Goal: Transaction & Acquisition: Purchase product/service

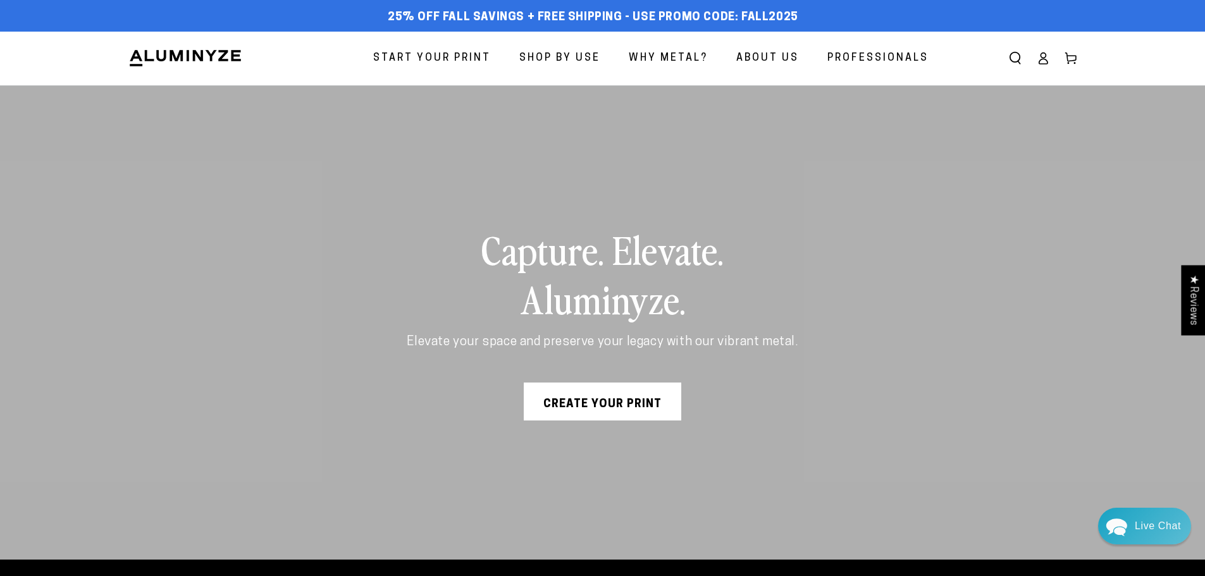
click at [1050, 59] on icon at bounding box center [1043, 58] width 13 height 13
click at [1045, 61] on icon at bounding box center [1043, 58] width 13 height 13
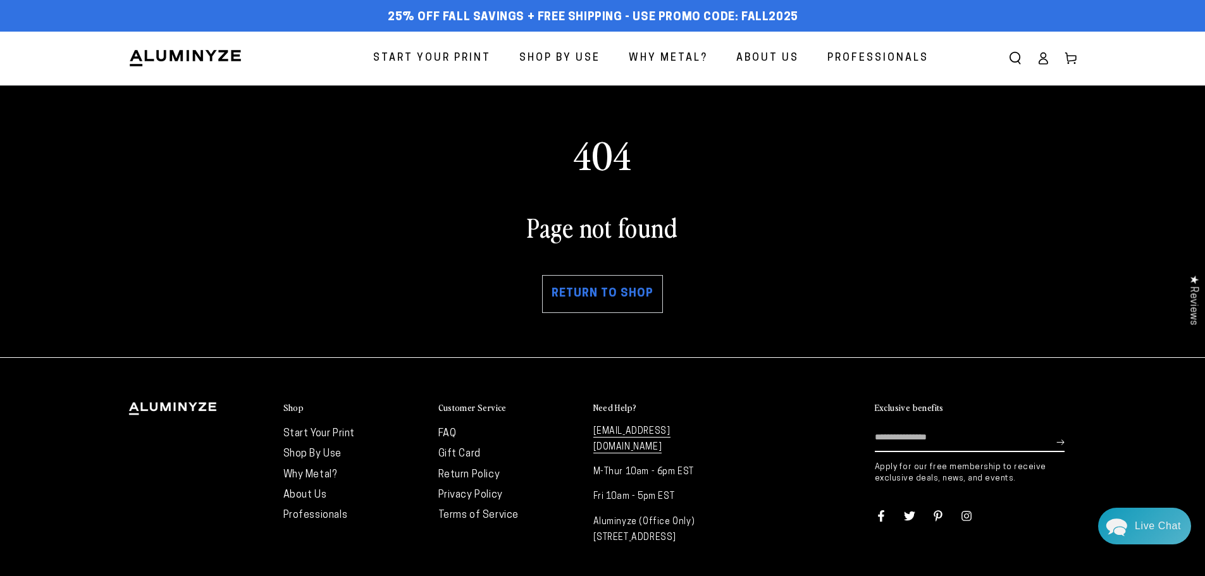
click at [1050, 61] on icon at bounding box center [1043, 58] width 13 height 13
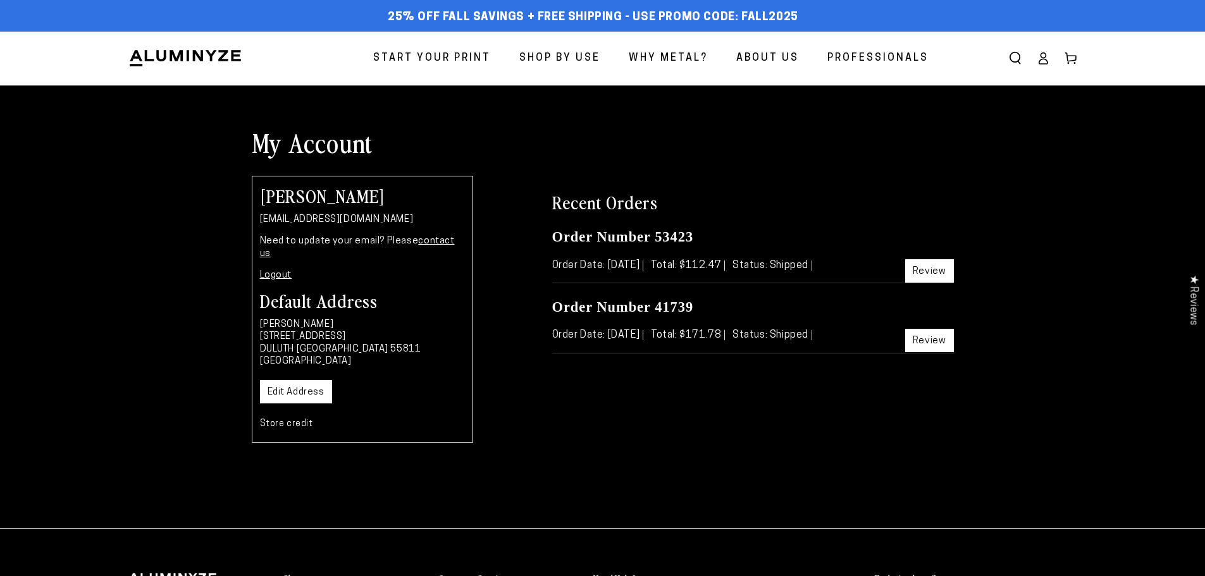
click at [421, 52] on span "Start Your Print" at bounding box center [432, 58] width 118 height 18
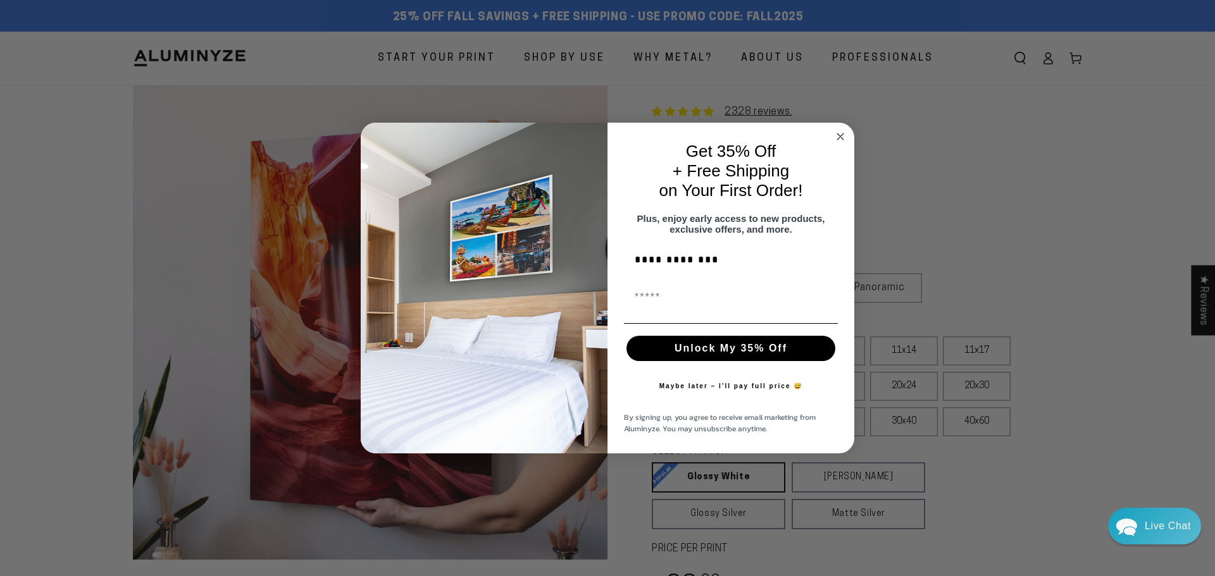
type input "**********"
click at [669, 310] on input "First Name" at bounding box center [731, 297] width 214 height 25
type input "**********"
click at [704, 351] on button "Unlock My 35% Off" at bounding box center [730, 348] width 209 height 25
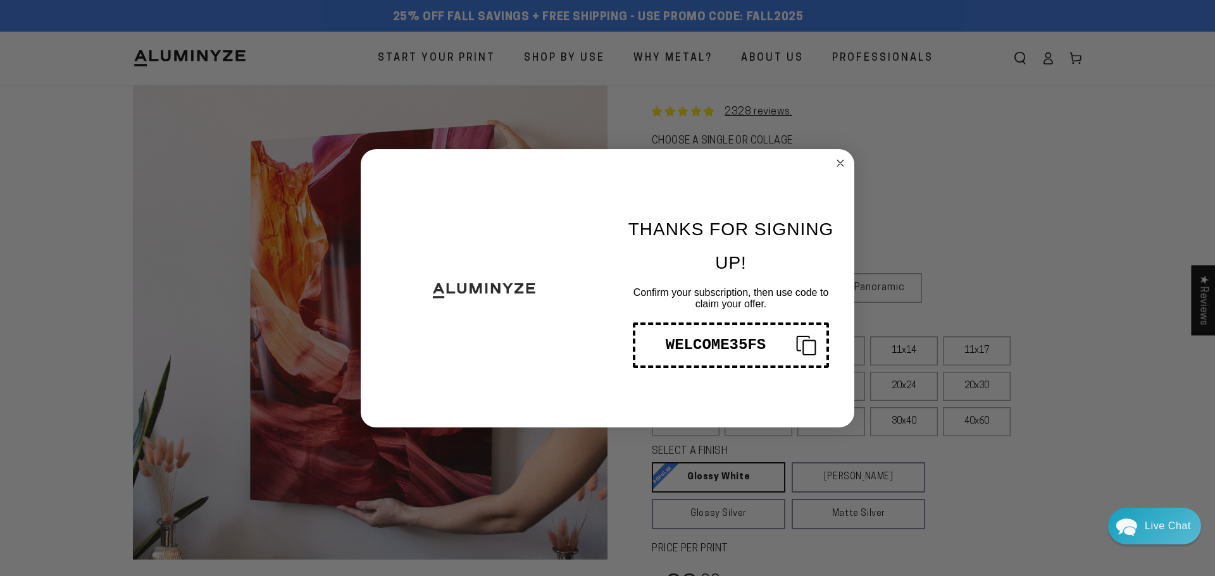
click at [779, 347] on div "WELCOME35FS" at bounding box center [715, 345] width 140 height 17
click at [839, 164] on icon "Close dialog" at bounding box center [840, 163] width 6 height 6
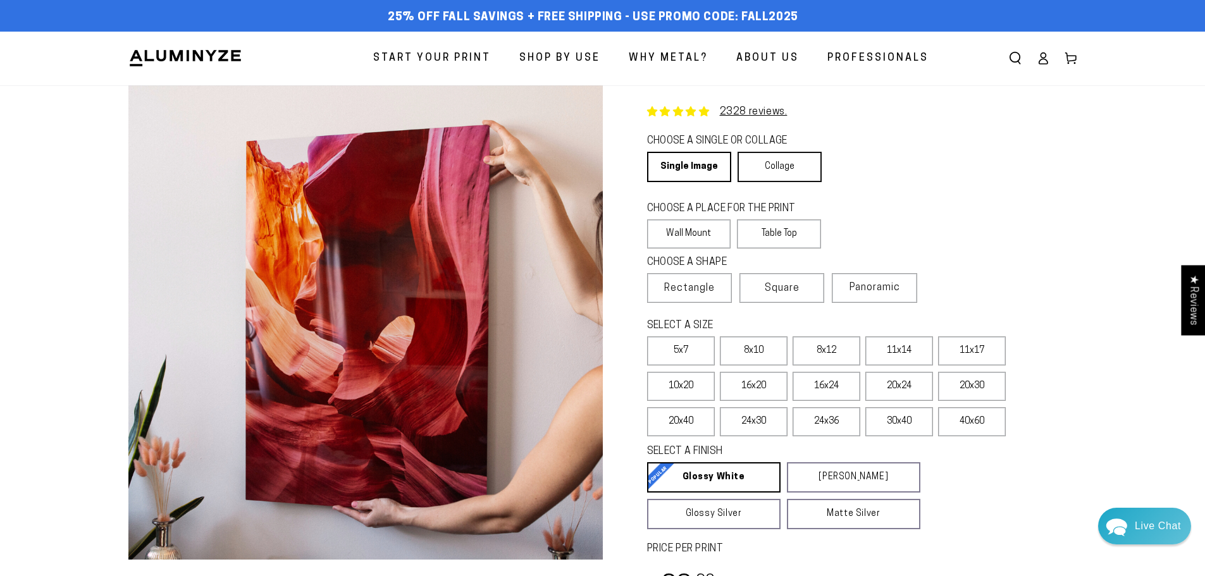
click at [770, 169] on link "Collage" at bounding box center [780, 167] width 84 height 30
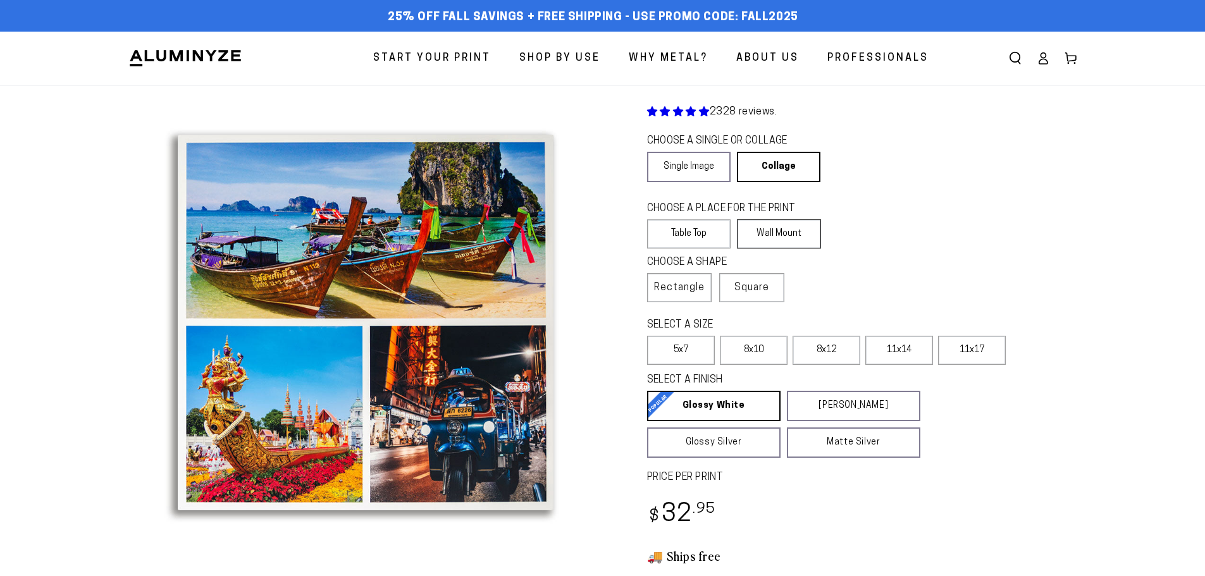
click at [767, 240] on label "Wall Mount" at bounding box center [779, 234] width 84 height 29
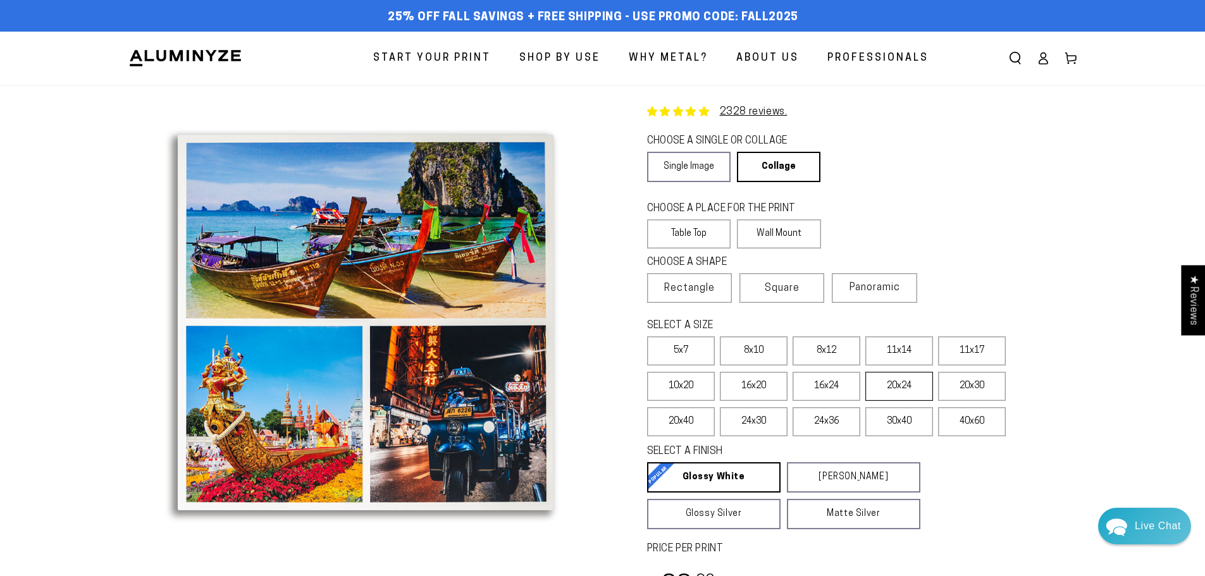
click at [881, 387] on label "20x24" at bounding box center [899, 386] width 68 height 29
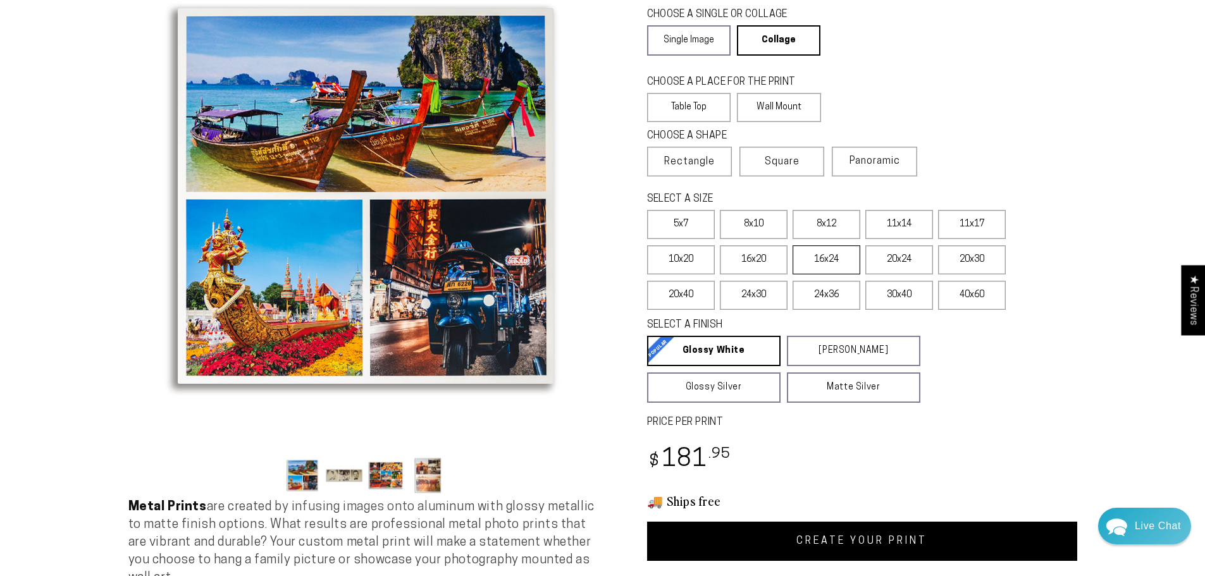
click at [831, 259] on label "16x24" at bounding box center [827, 259] width 68 height 29
click at [761, 259] on label "16x20" at bounding box center [754, 259] width 68 height 29
click at [700, 261] on label "10x20" at bounding box center [681, 259] width 68 height 29
click at [733, 259] on label "16x20" at bounding box center [754, 259] width 68 height 29
click at [766, 536] on link "CREATE YOUR PRINT" at bounding box center [862, 541] width 430 height 39
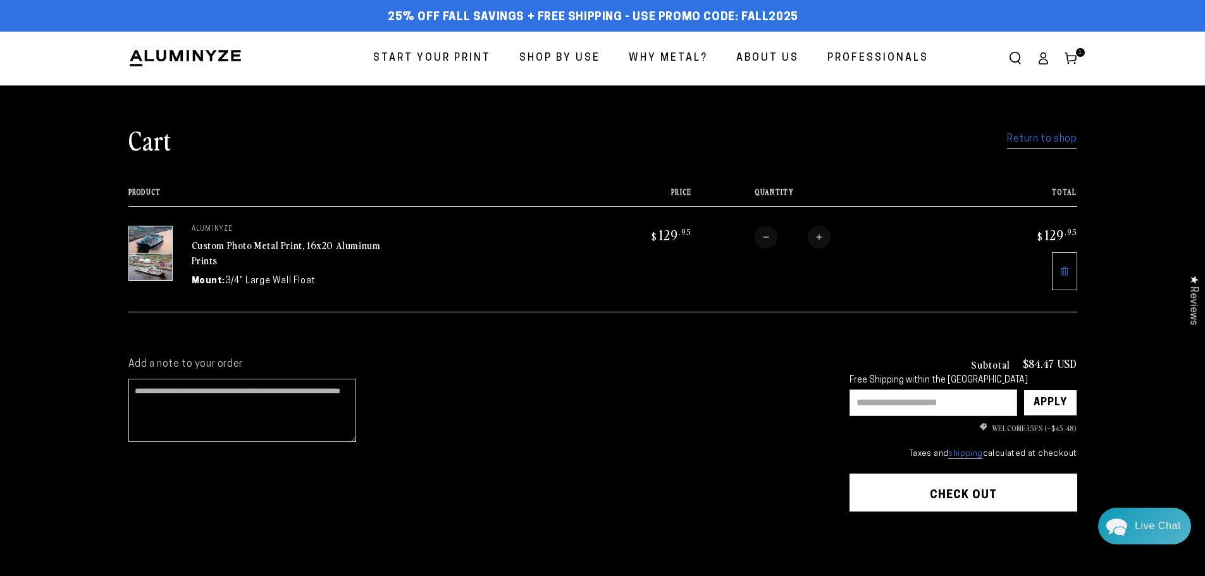
click at [254, 245] on link "Custom Photo Metal Print, 16x20 Aluminum Prints" at bounding box center [286, 253] width 189 height 30
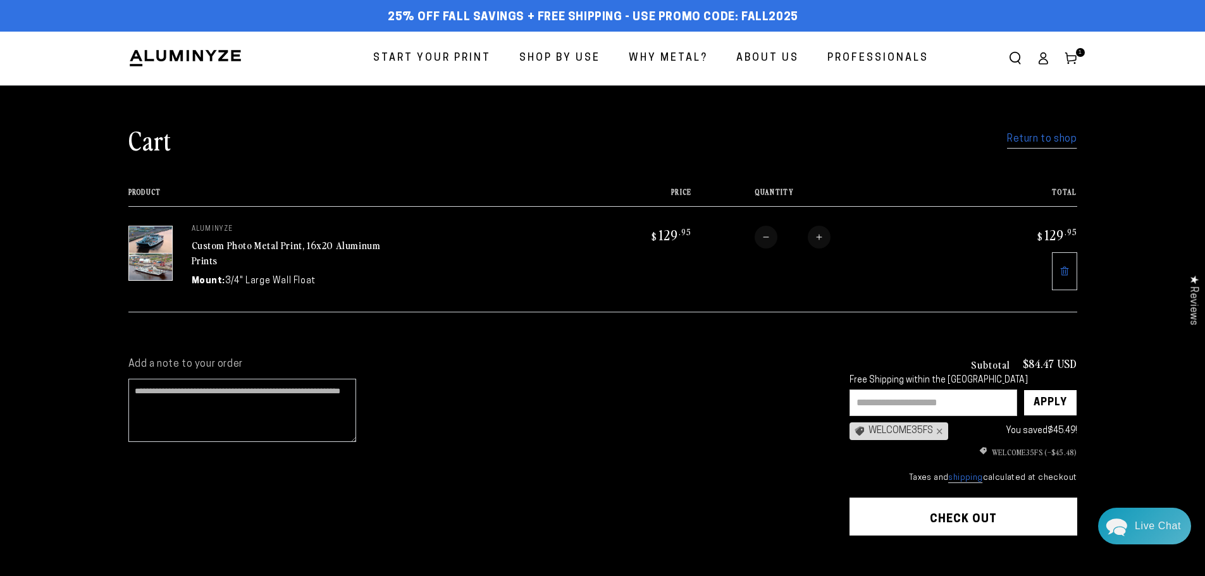
click at [893, 397] on input "text" at bounding box center [934, 403] width 168 height 27
type input "**********"
click at [1053, 405] on div "Apply" at bounding box center [1051, 402] width 34 height 25
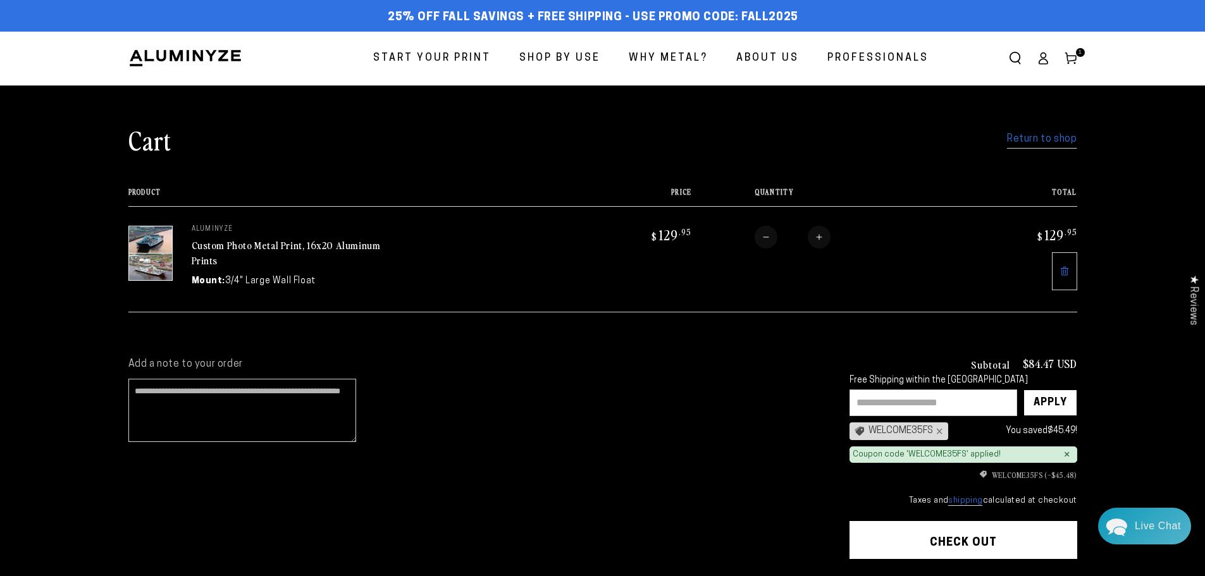
click at [450, 55] on span "Start Your Print" at bounding box center [432, 58] width 118 height 18
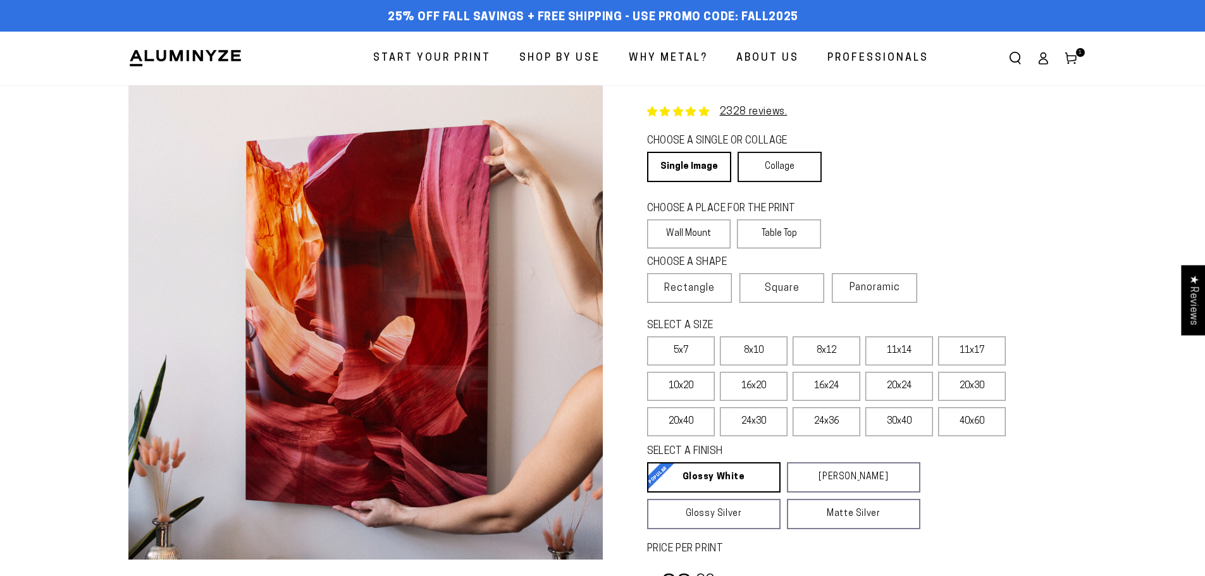
click at [755, 177] on link "Collage" at bounding box center [780, 167] width 84 height 30
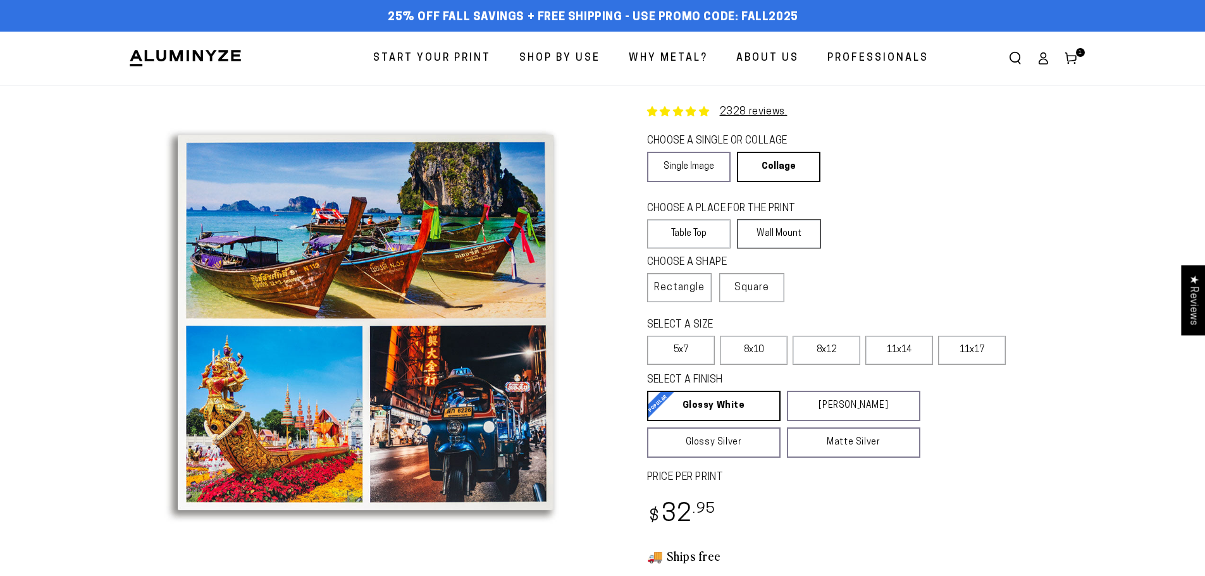
click at [790, 233] on label "Wall Mount" at bounding box center [779, 234] width 84 height 29
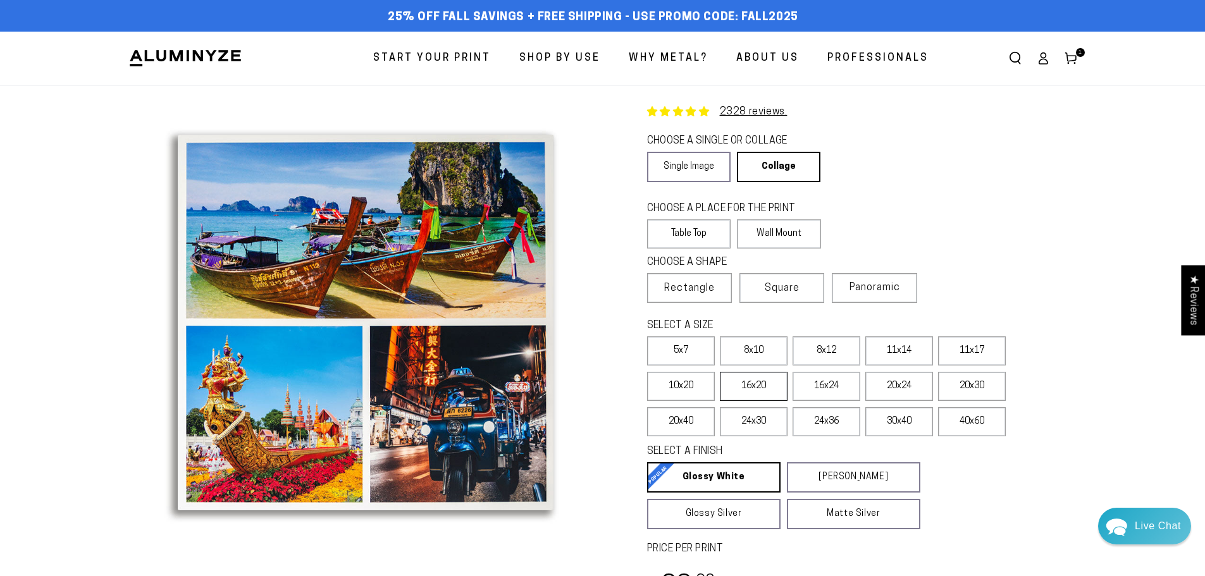
click at [762, 387] on label "16x20" at bounding box center [754, 386] width 68 height 29
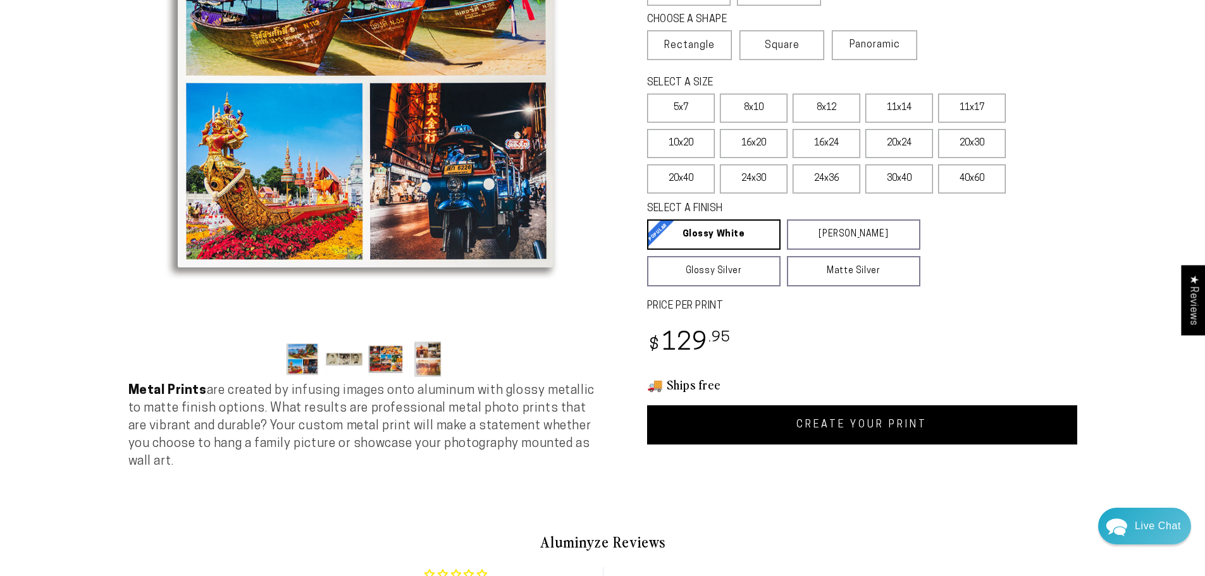
scroll to position [253, 0]
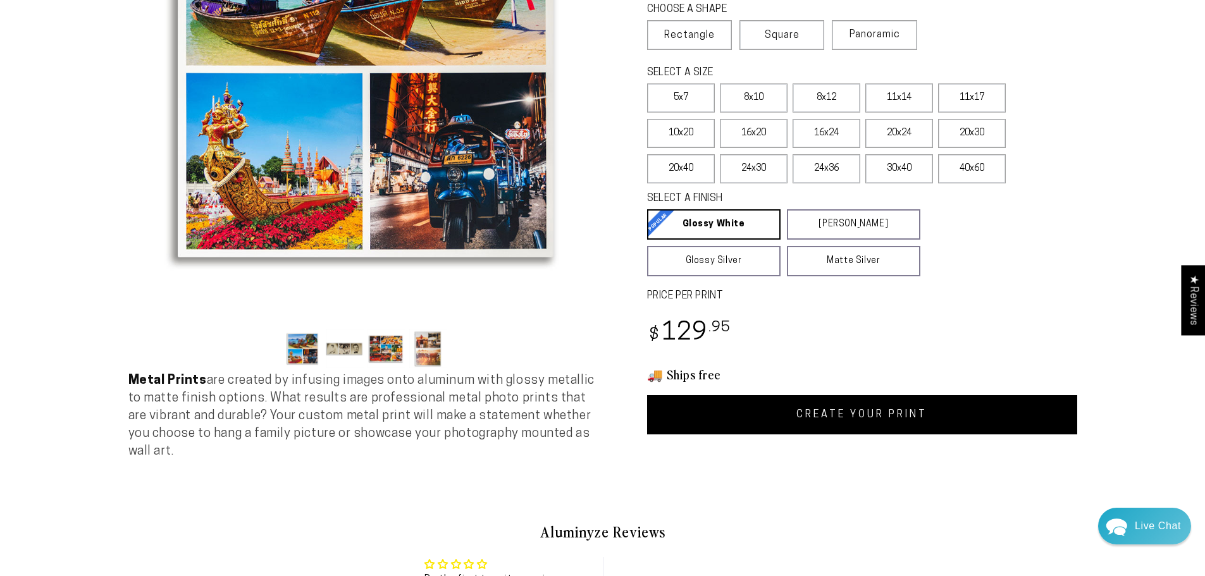
click at [821, 413] on link "CREATE YOUR PRINT" at bounding box center [862, 414] width 430 height 39
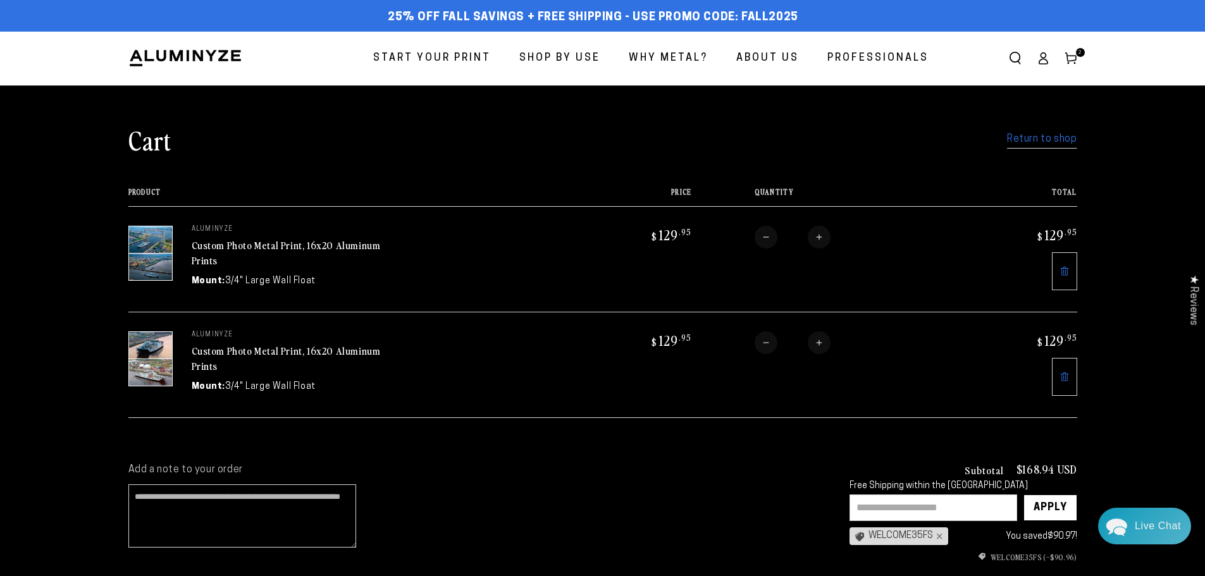
click at [619, 499] on cart-note "Add a note to your order" at bounding box center [476, 509] width 696 height 91
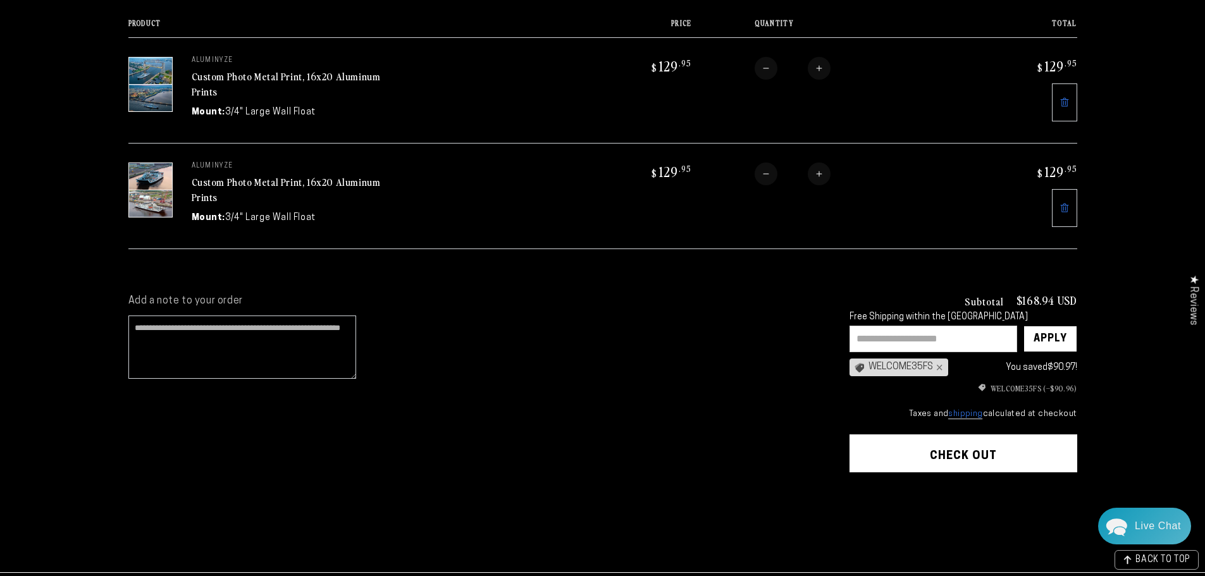
scroll to position [253, 0]
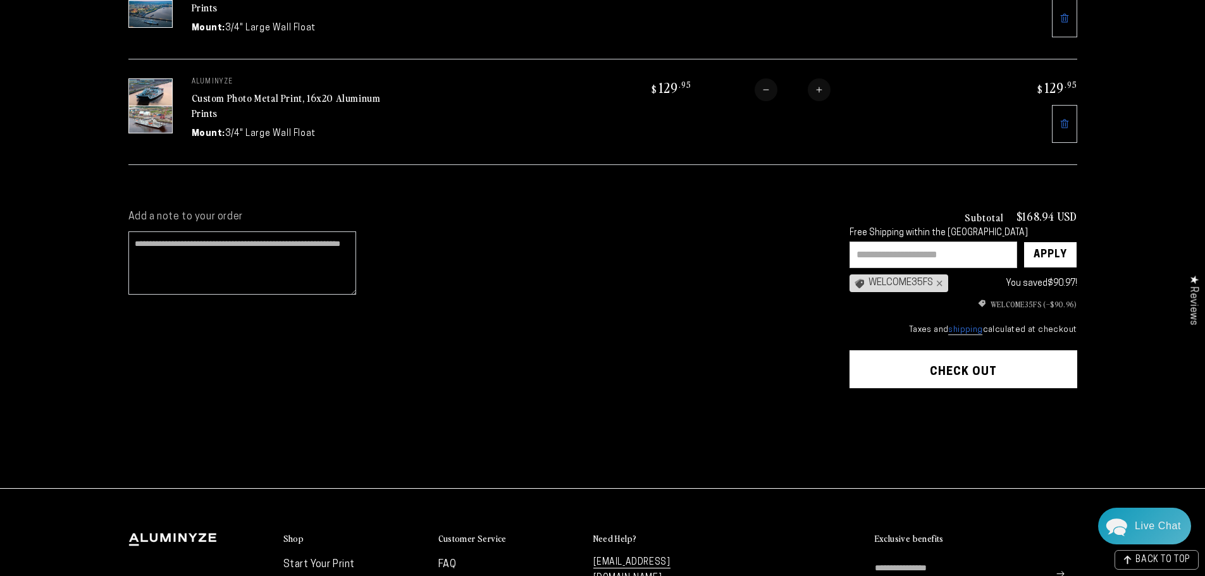
click at [906, 376] on button "Check out" at bounding box center [964, 369] width 228 height 38
